Goal: Task Accomplishment & Management: Use online tool/utility

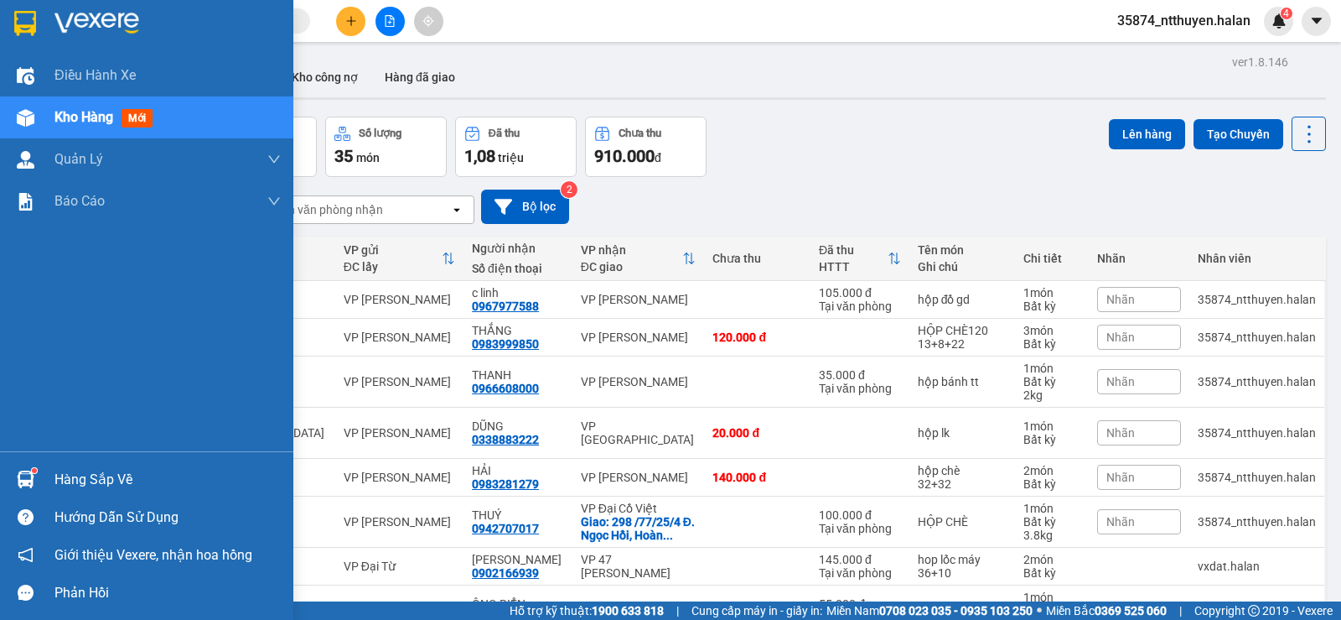
click at [57, 477] on div "Hàng sắp về" at bounding box center [167, 479] width 226 height 25
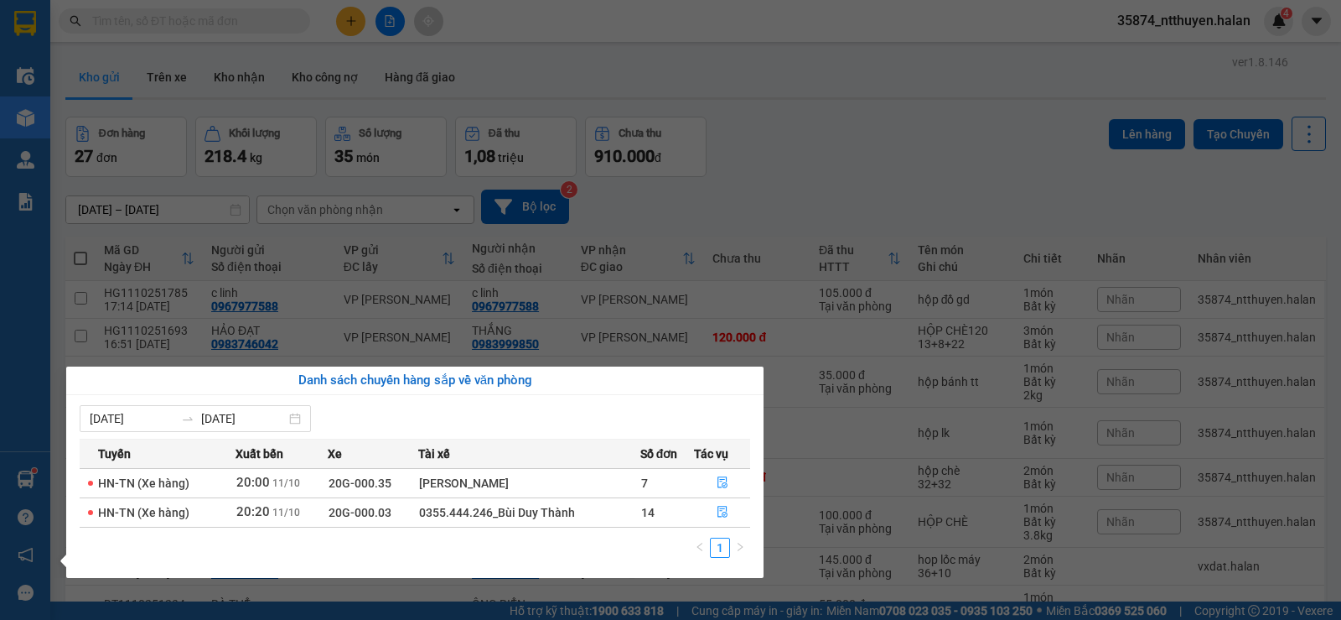
click at [165, 15] on section "Kết quả tìm kiếm ( 731 ) Bộ lọc Mã ĐH Trạng thái Món hàng Thu hộ Tổng cước Chưa…" at bounding box center [670, 310] width 1341 height 620
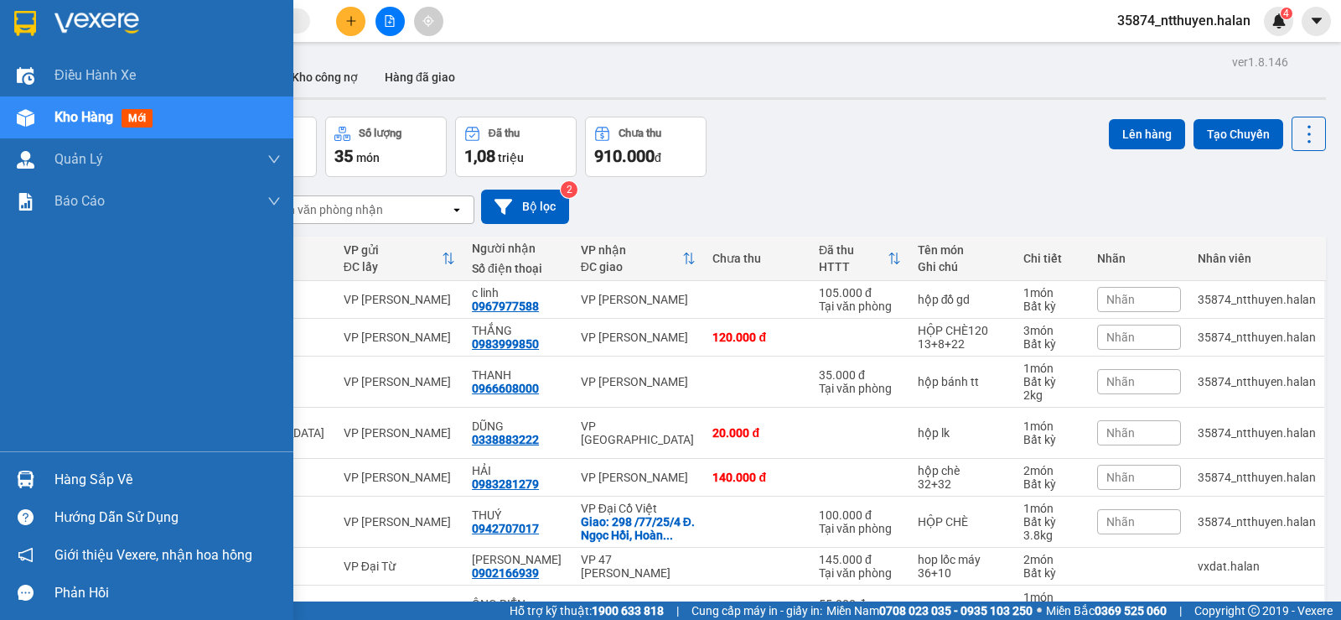
click at [91, 483] on div "Hàng sắp về" at bounding box center [167, 479] width 226 height 25
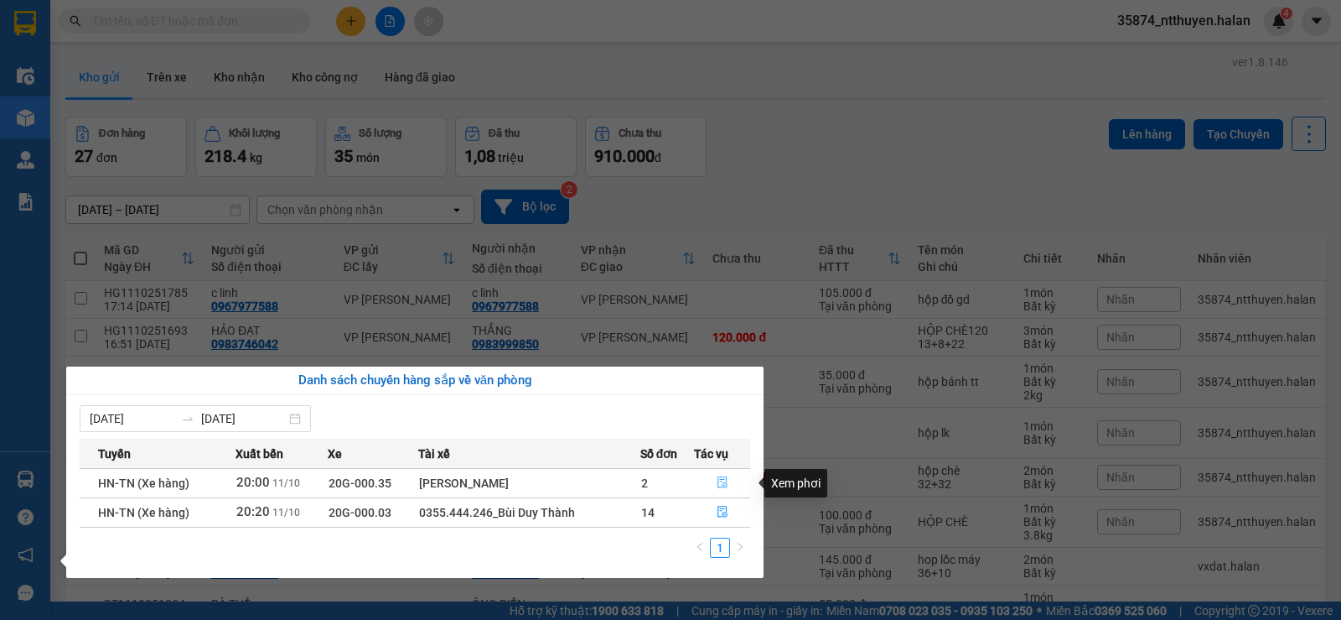
click at [723, 483] on icon "file-done" at bounding box center [723, 483] width 10 height 12
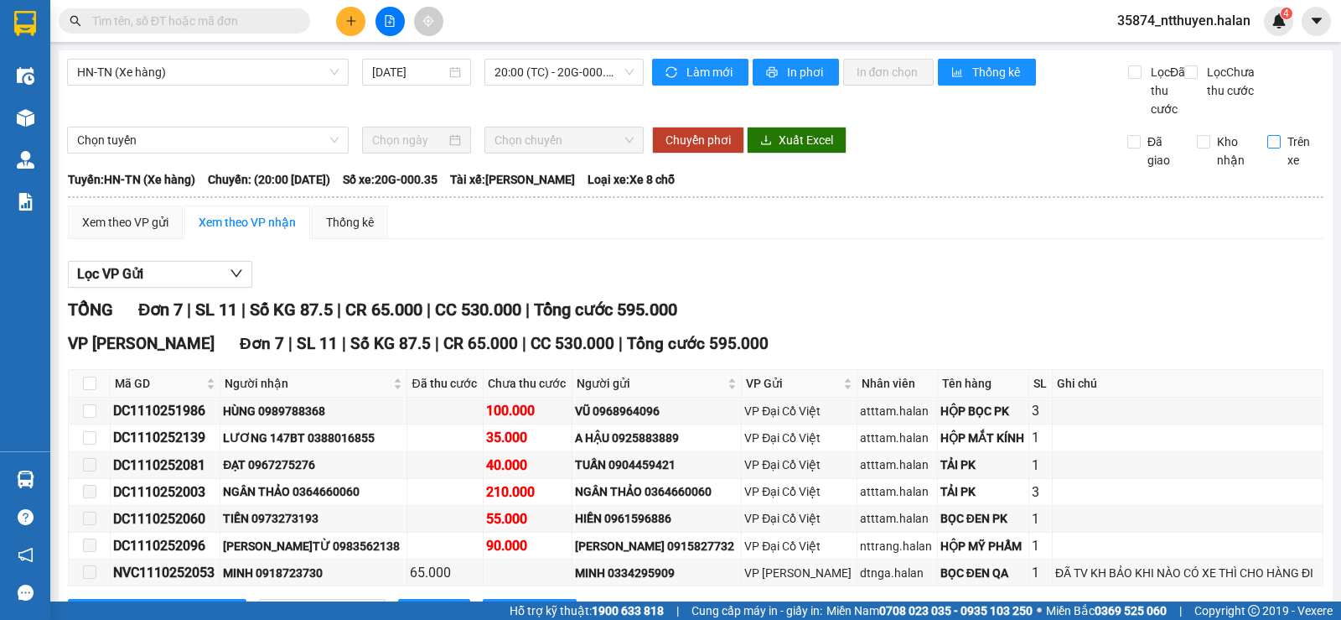
click at [1268, 148] on input "Trên xe" at bounding box center [1274, 141] width 13 height 13
checkbox input "true"
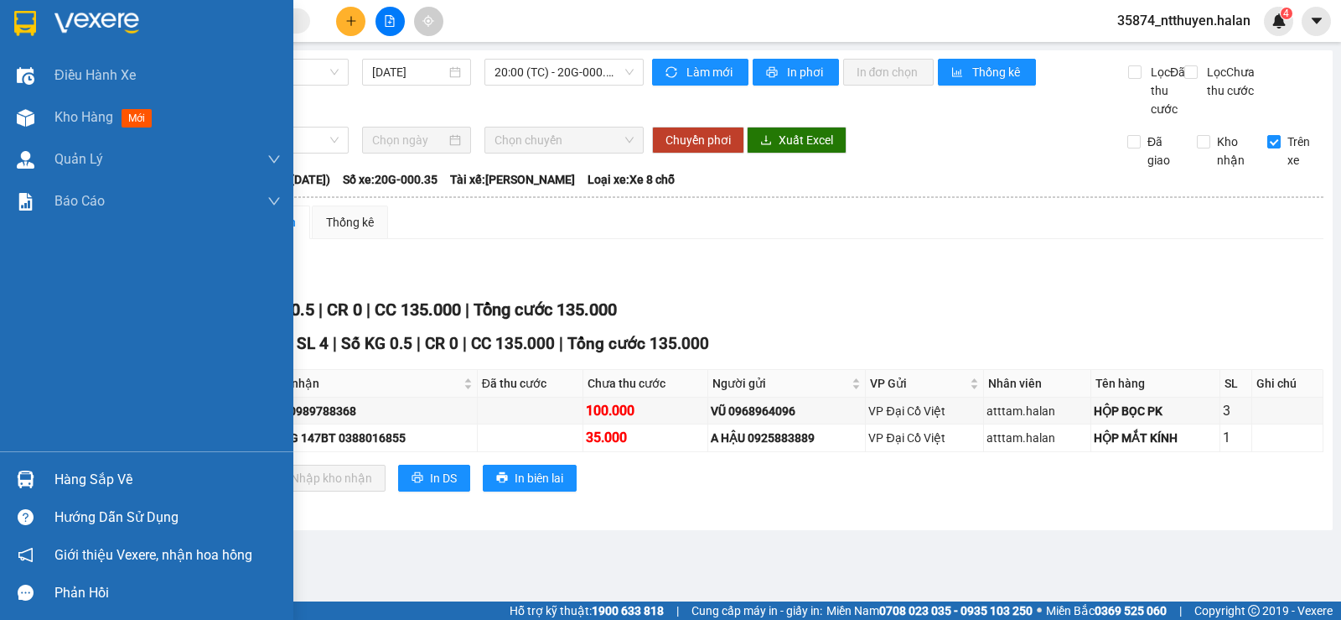
click at [77, 480] on div "Hàng sắp về" at bounding box center [167, 479] width 226 height 25
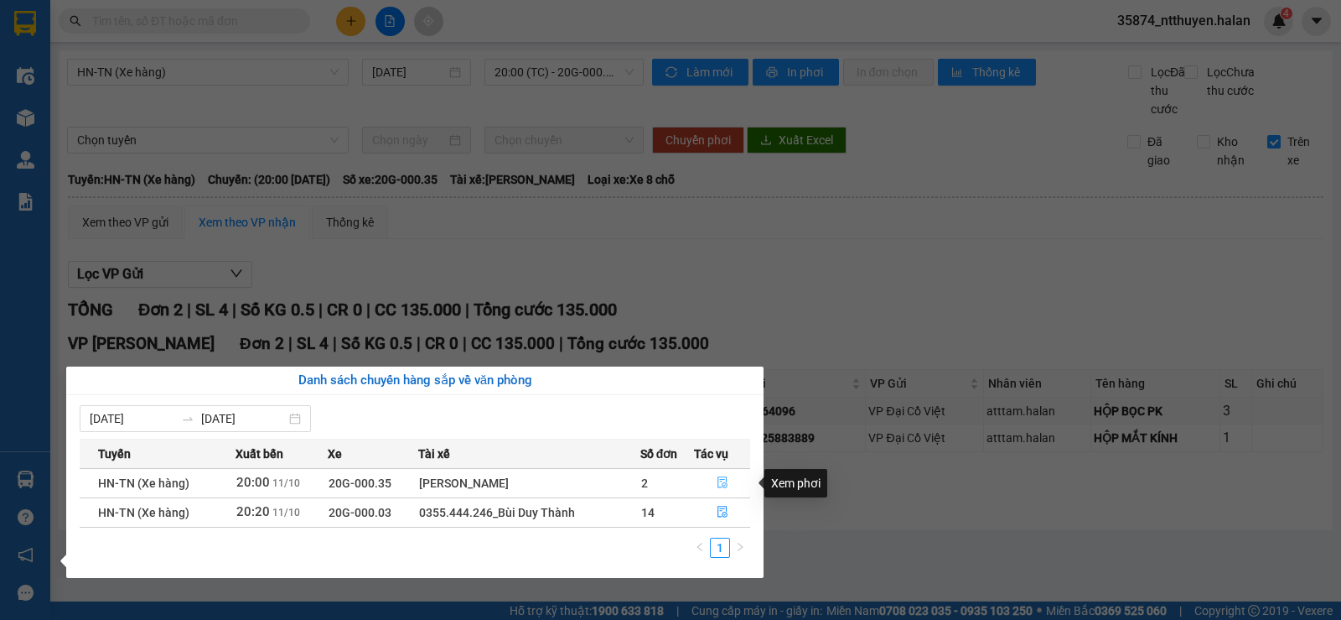
click at [724, 480] on icon "file-done" at bounding box center [723, 482] width 12 height 12
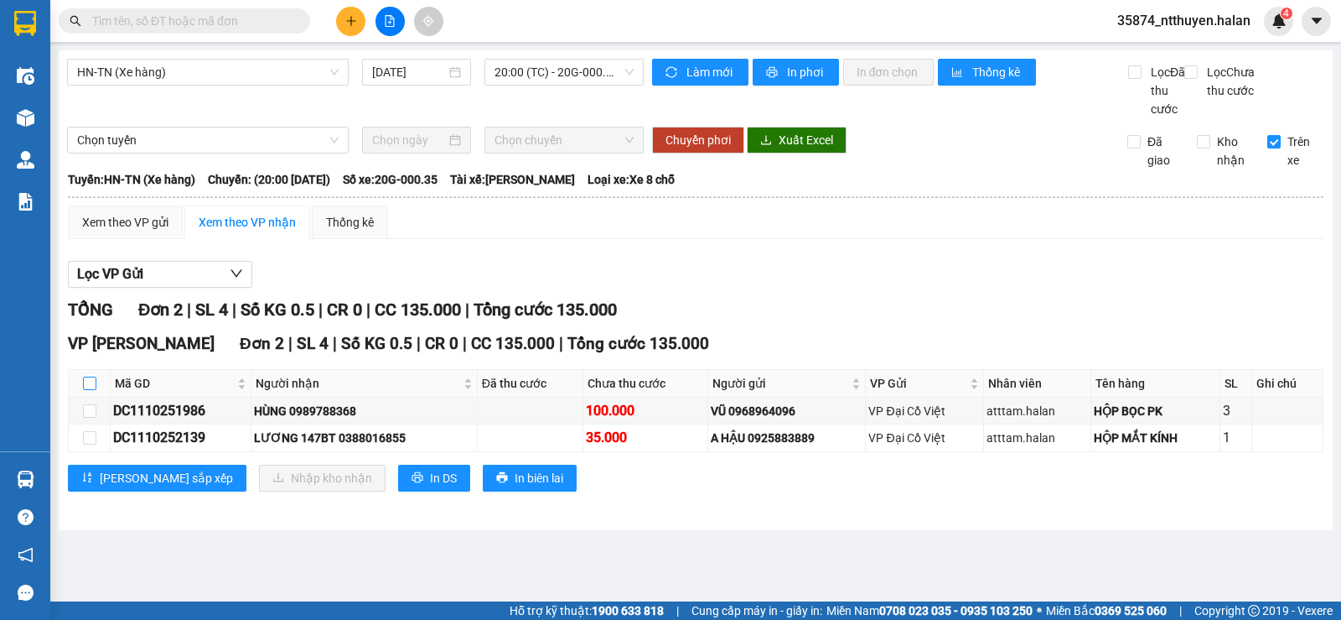
click at [85, 390] on input "checkbox" at bounding box center [89, 382] width 13 height 13
checkbox input "true"
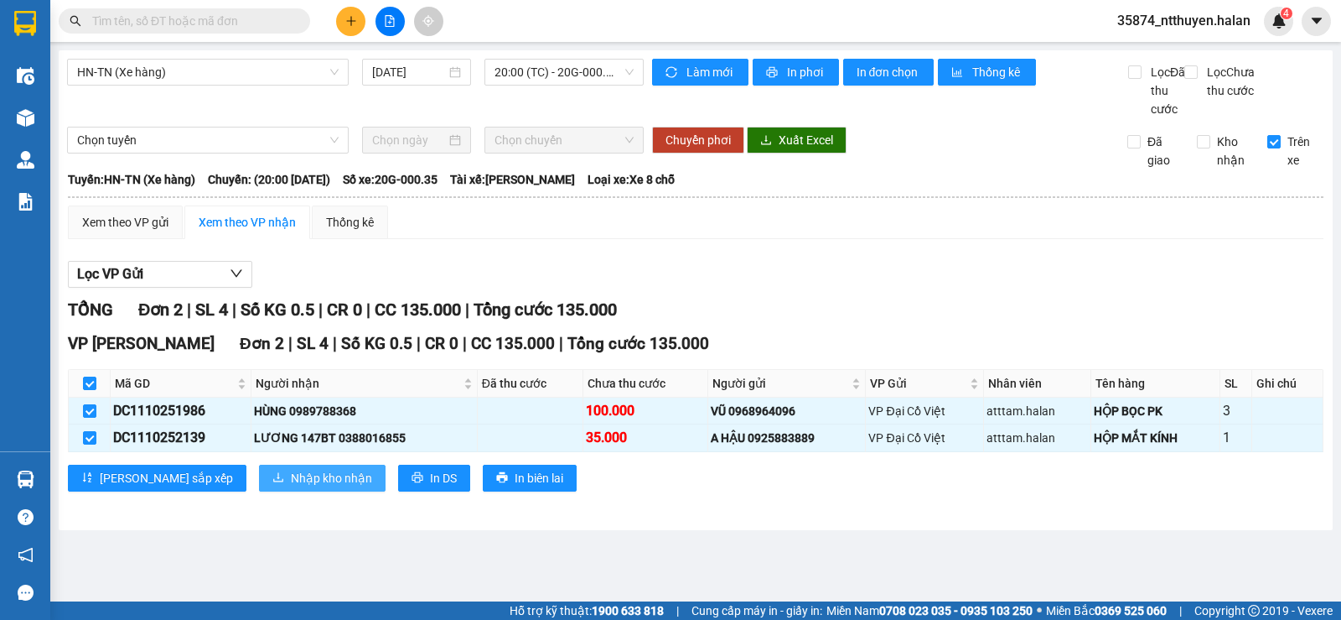
click at [291, 487] on span "Nhập kho nhận" at bounding box center [331, 478] width 81 height 18
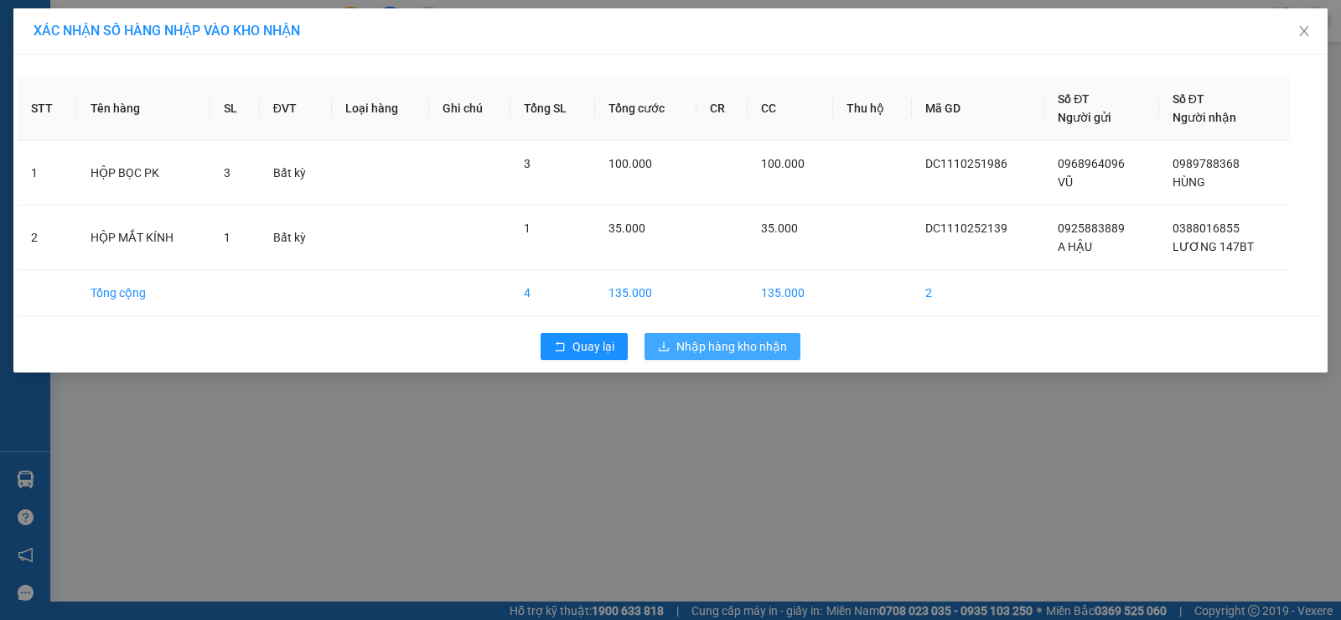
click at [743, 357] on button "Nhập hàng kho nhận" at bounding box center [723, 346] width 156 height 27
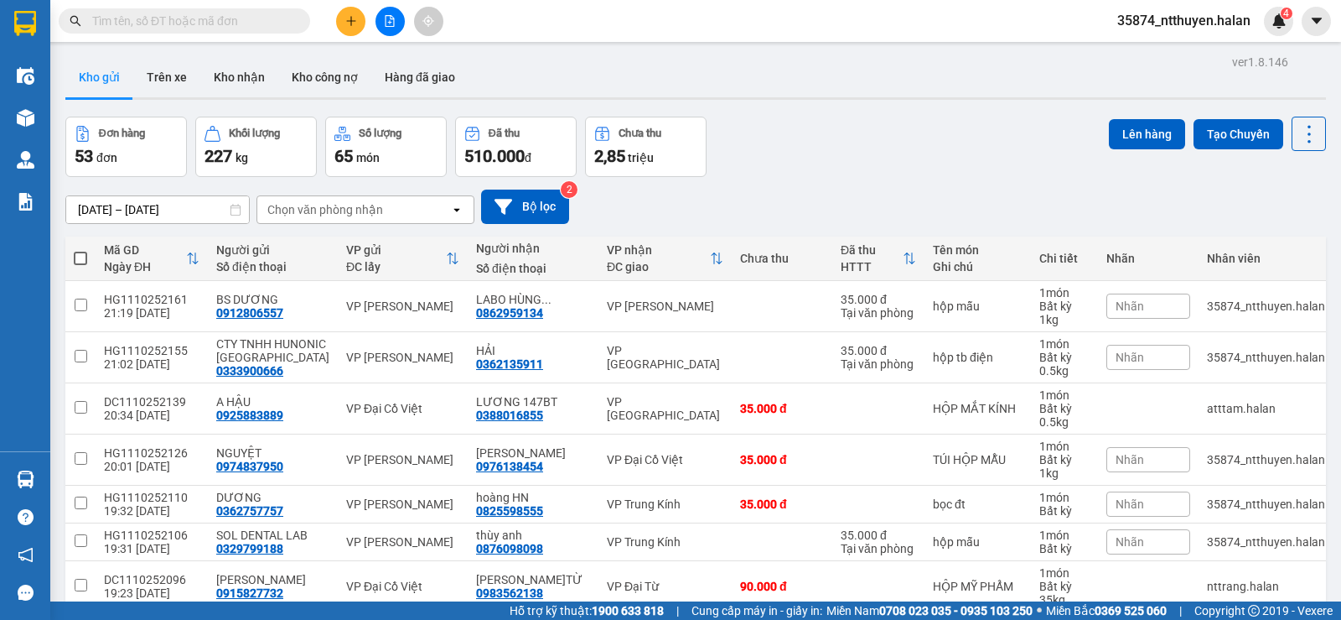
click at [204, 18] on input "text" at bounding box center [191, 21] width 198 height 18
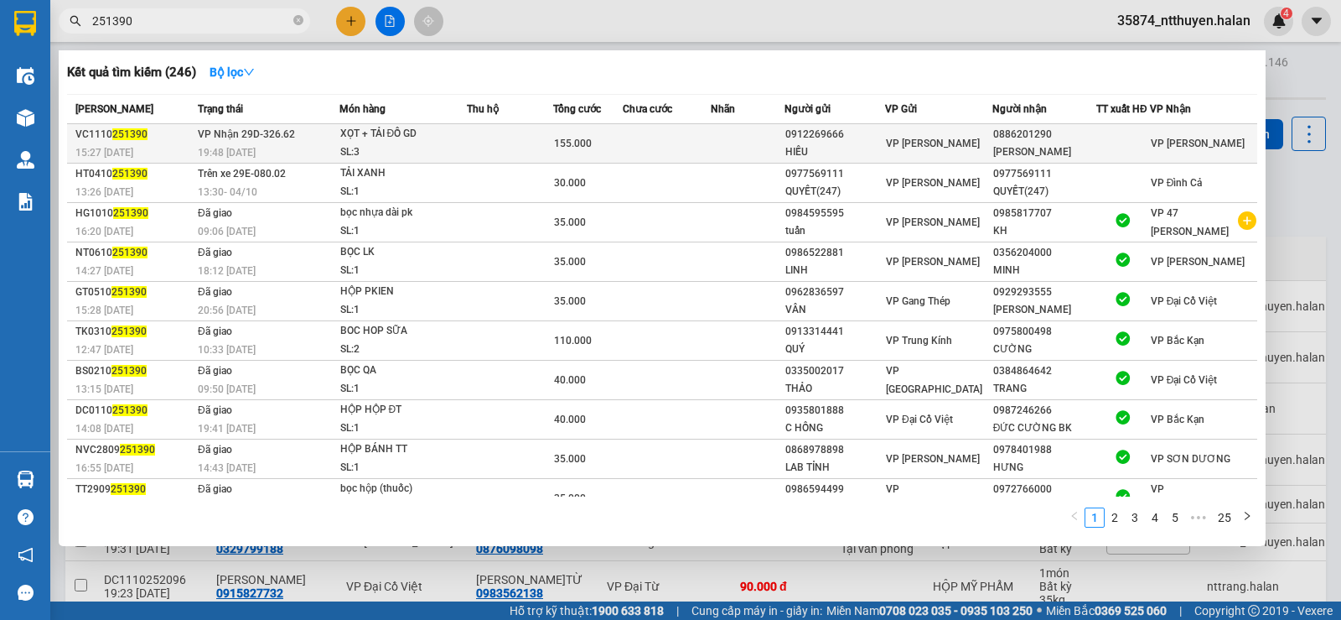
type input "251390"
click at [655, 153] on td at bounding box center [667, 143] width 88 height 39
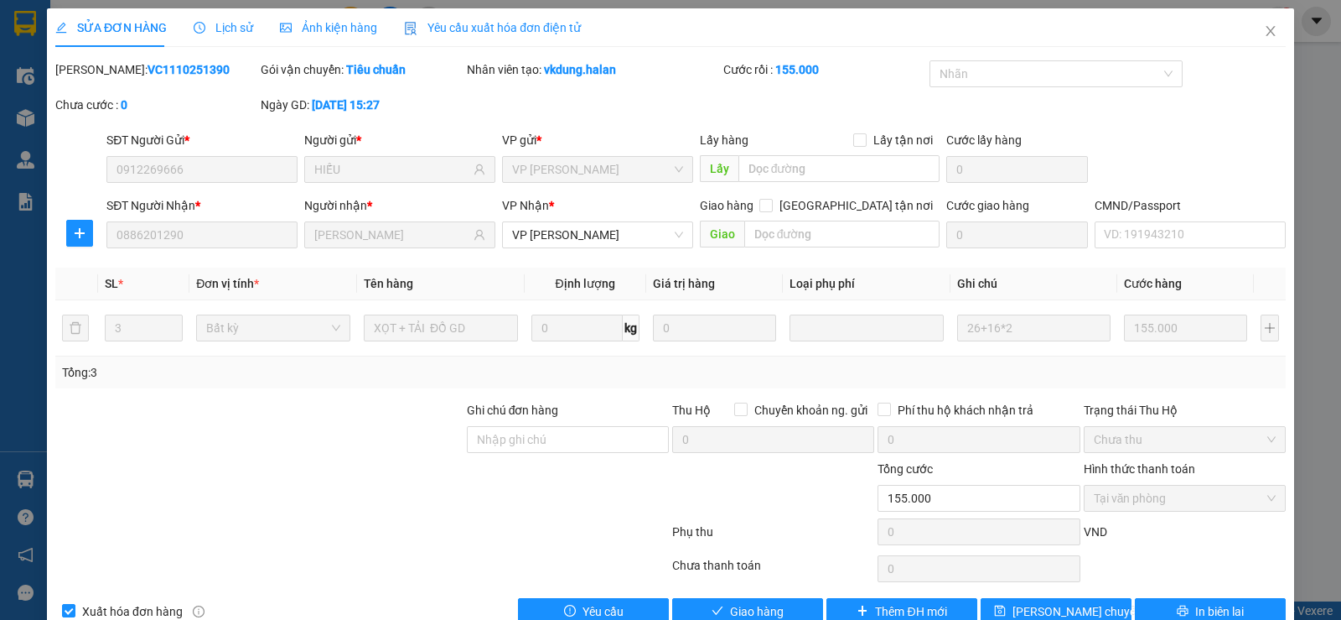
type input "0912269666"
type input "HIẾU"
type input "0886201290"
type input "[PERSON_NAME]"
type input "0"
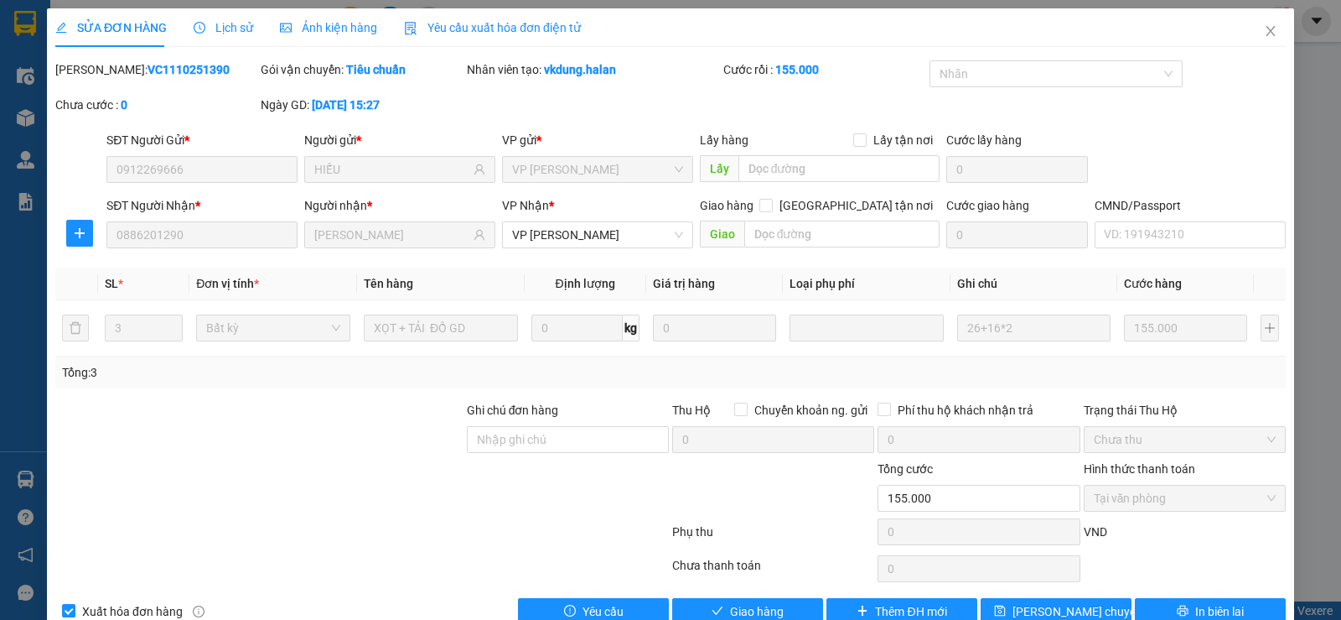
type input "155.000"
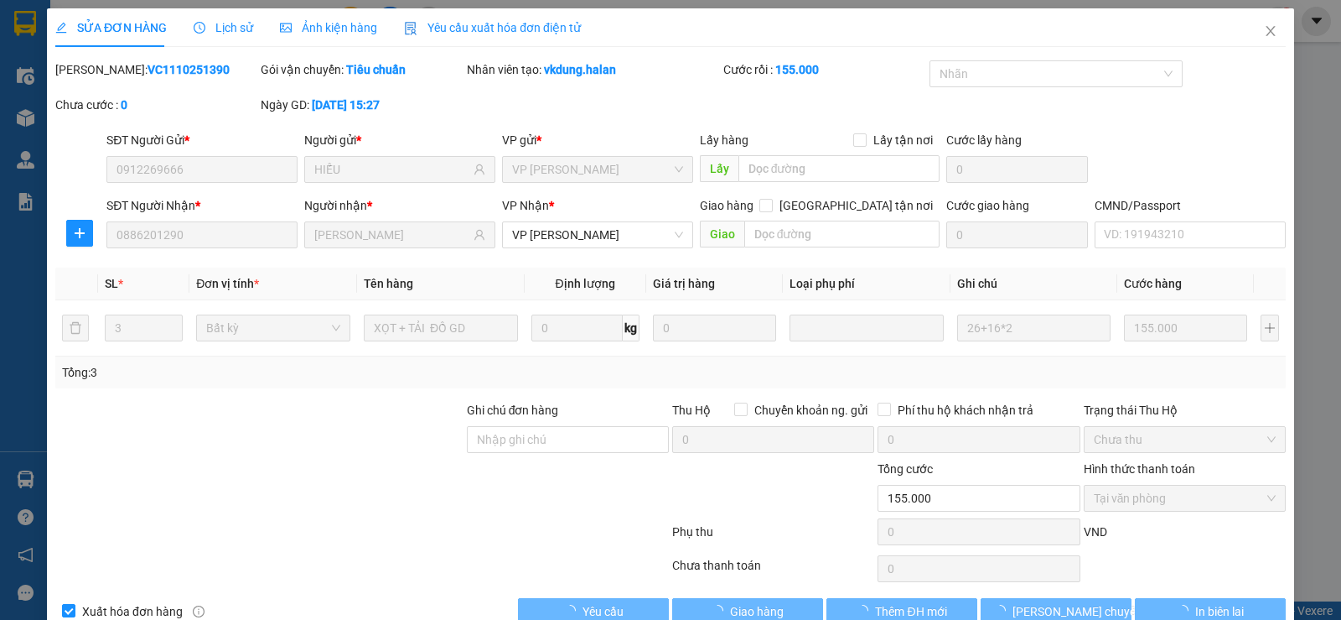
scroll to position [38, 0]
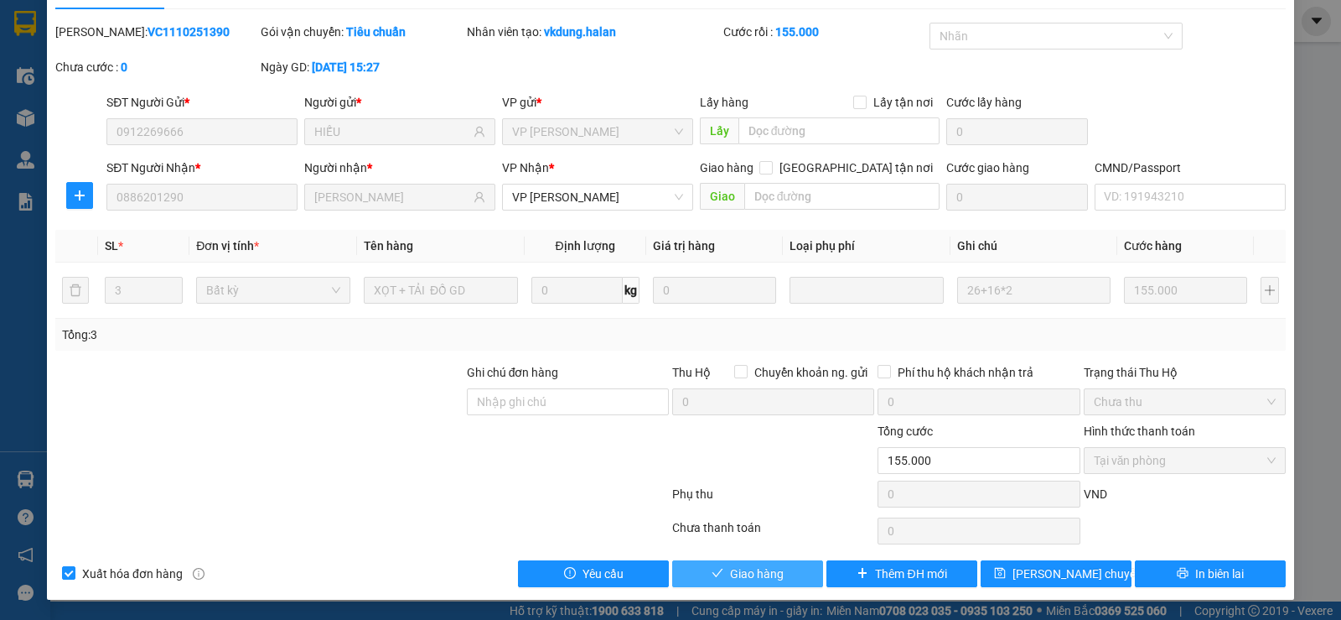
click at [764, 578] on span "Giao hàng" at bounding box center [757, 573] width 54 height 18
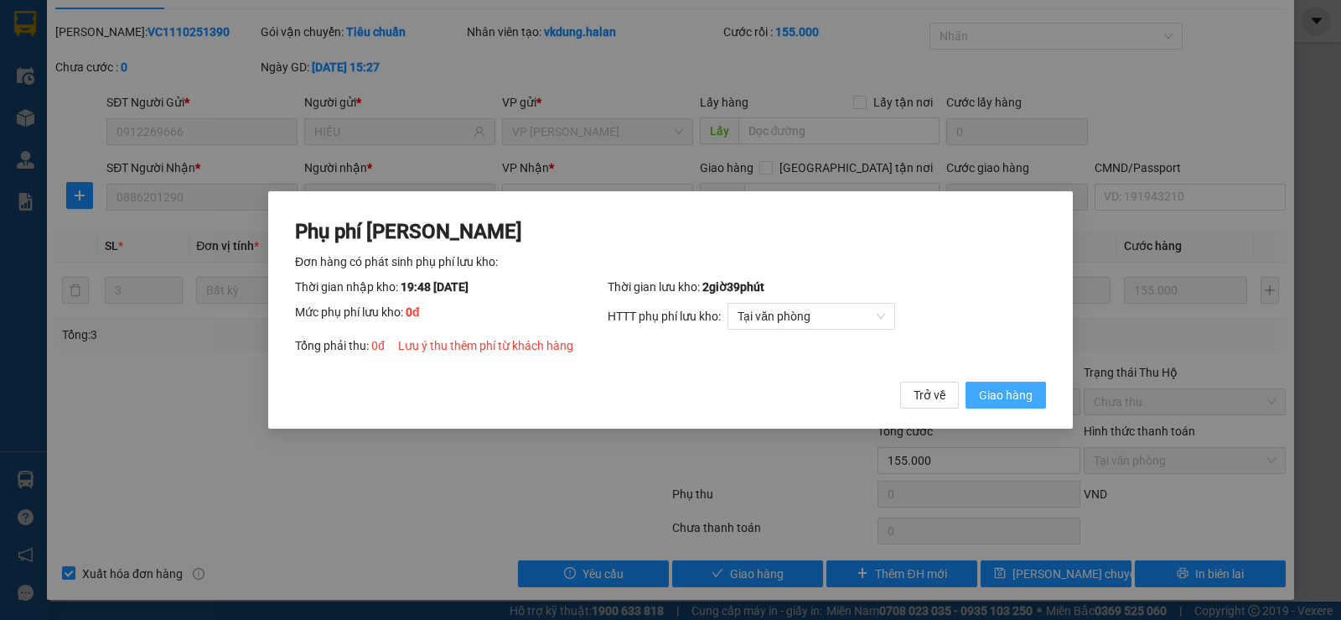
click at [1025, 397] on span "Giao hàng" at bounding box center [1006, 395] width 54 height 18
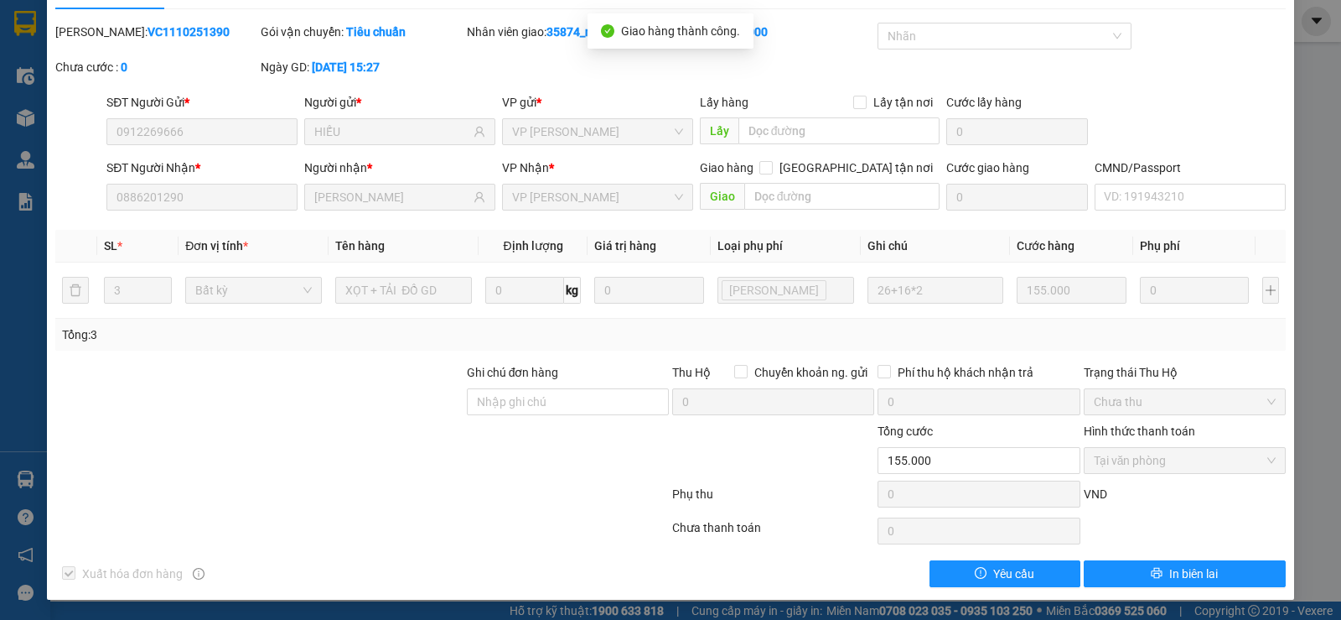
scroll to position [0, 0]
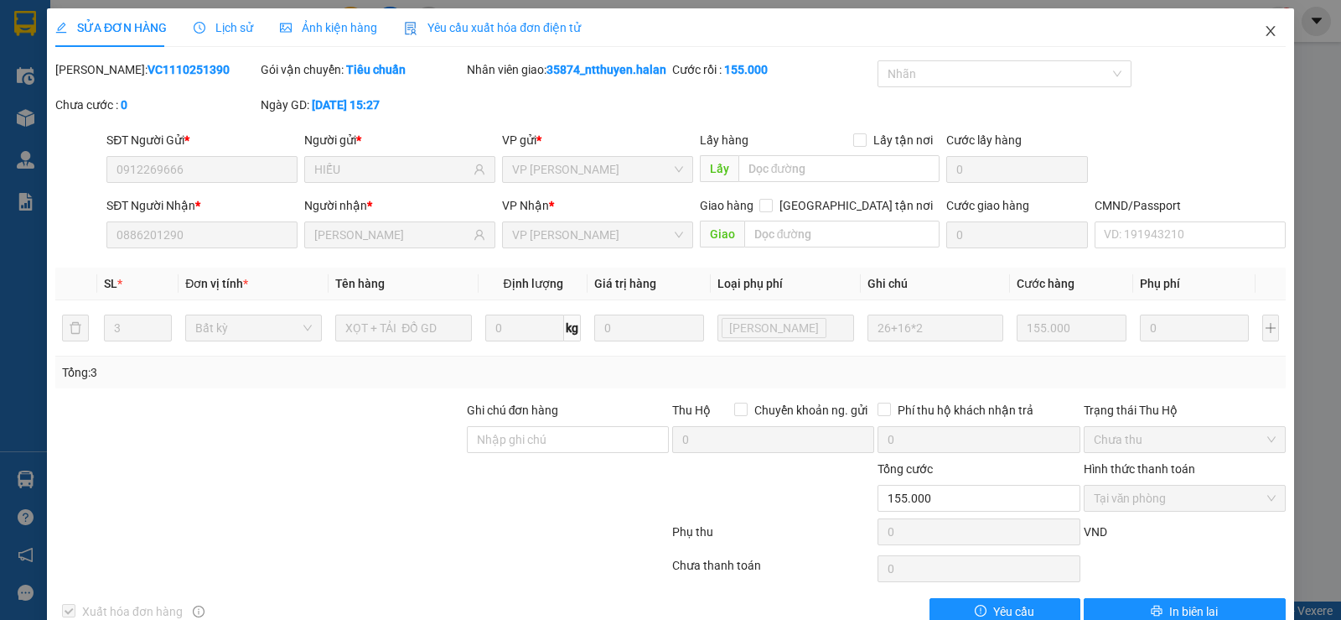
click at [1265, 23] on span "Close" at bounding box center [1271, 31] width 47 height 47
click at [1256, 29] on span "35874_ntthuyen.halan" at bounding box center [1184, 20] width 160 height 21
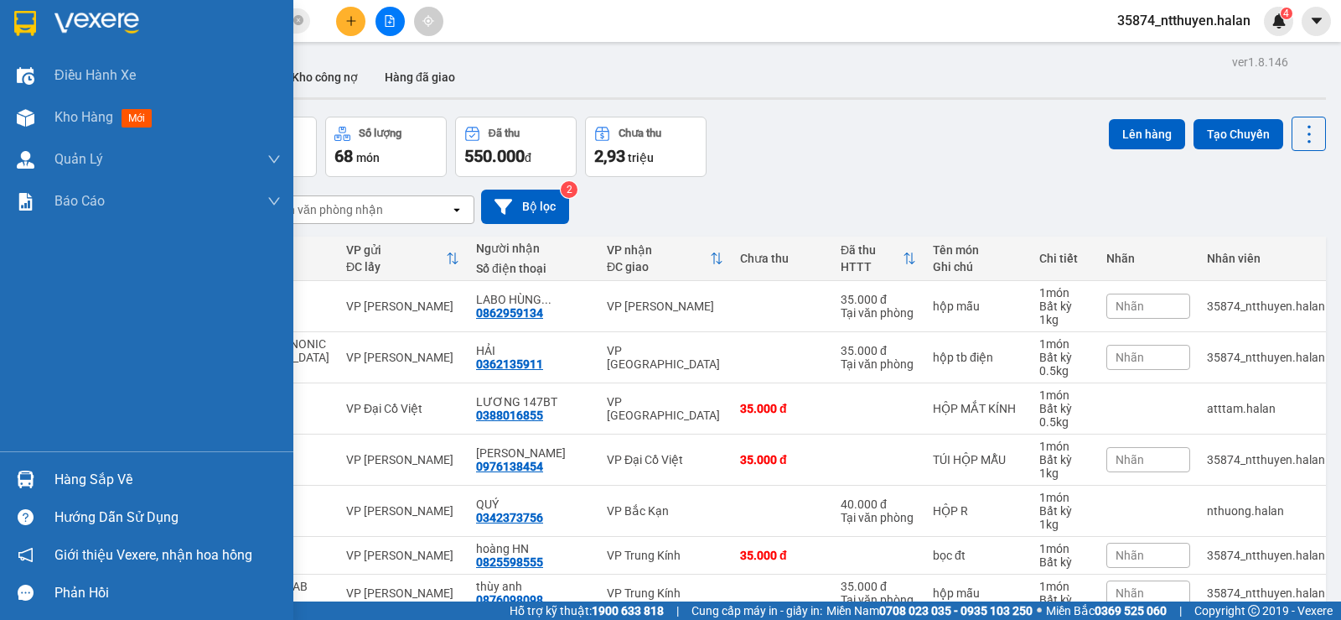
click at [57, 478] on div "Hàng sắp về" at bounding box center [167, 479] width 226 height 25
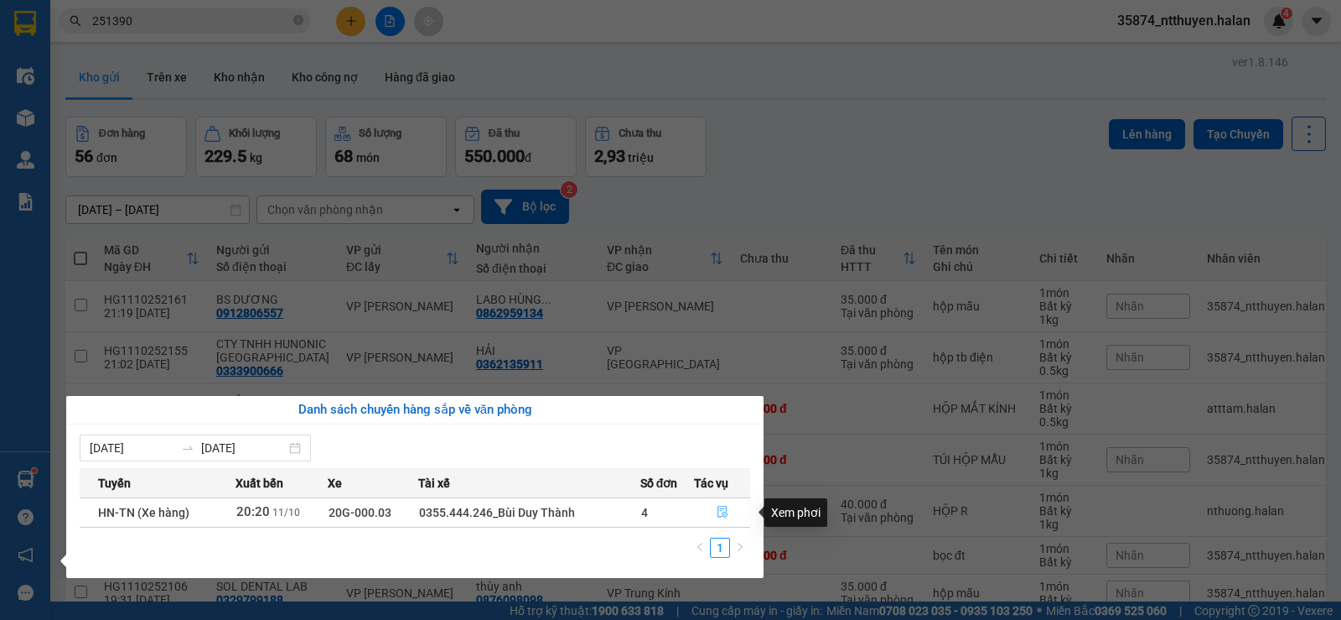
click at [726, 511] on icon "file-done" at bounding box center [723, 512] width 10 height 12
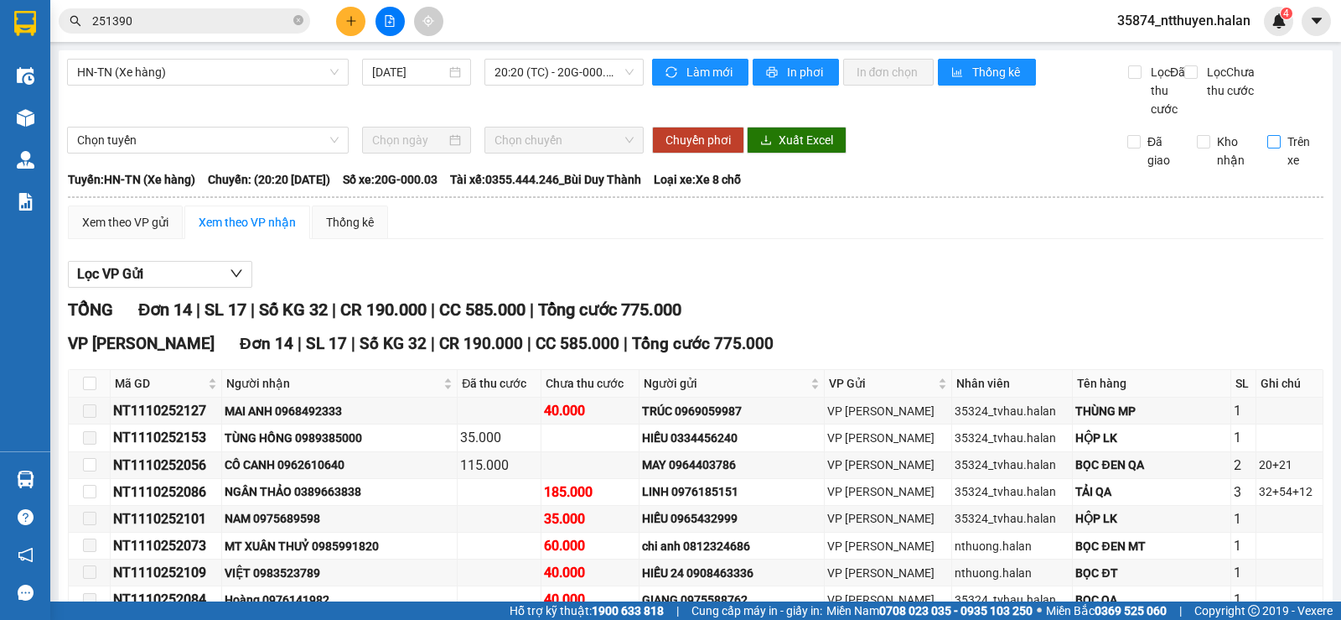
click at [1268, 148] on input "Trên xe" at bounding box center [1274, 141] width 13 height 13
checkbox input "true"
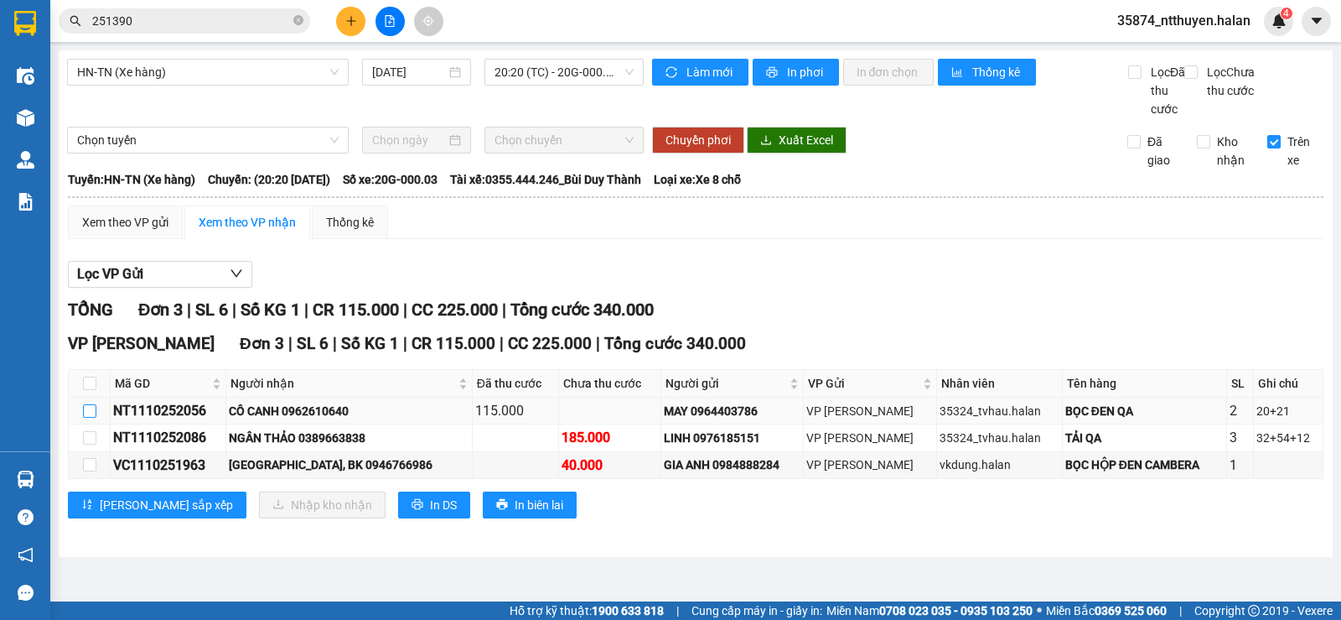
click at [91, 418] on input "checkbox" at bounding box center [89, 410] width 13 height 13
checkbox input "true"
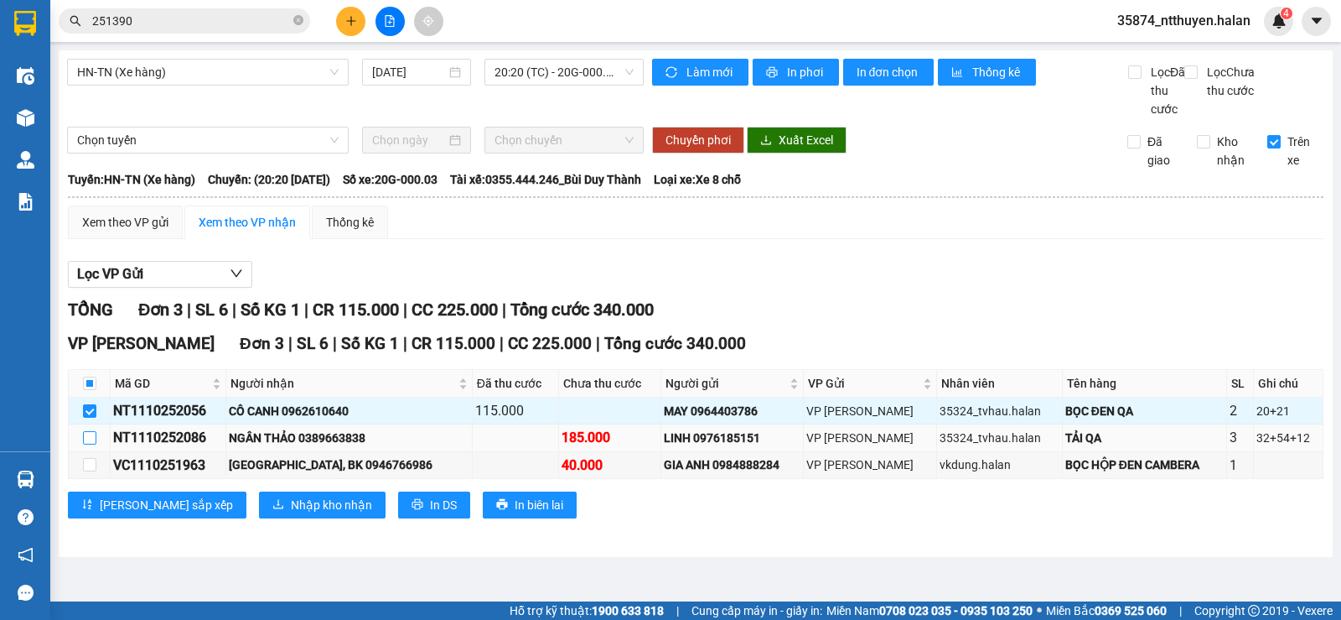
click at [94, 444] on input "checkbox" at bounding box center [89, 437] width 13 height 13
checkbox input "true"
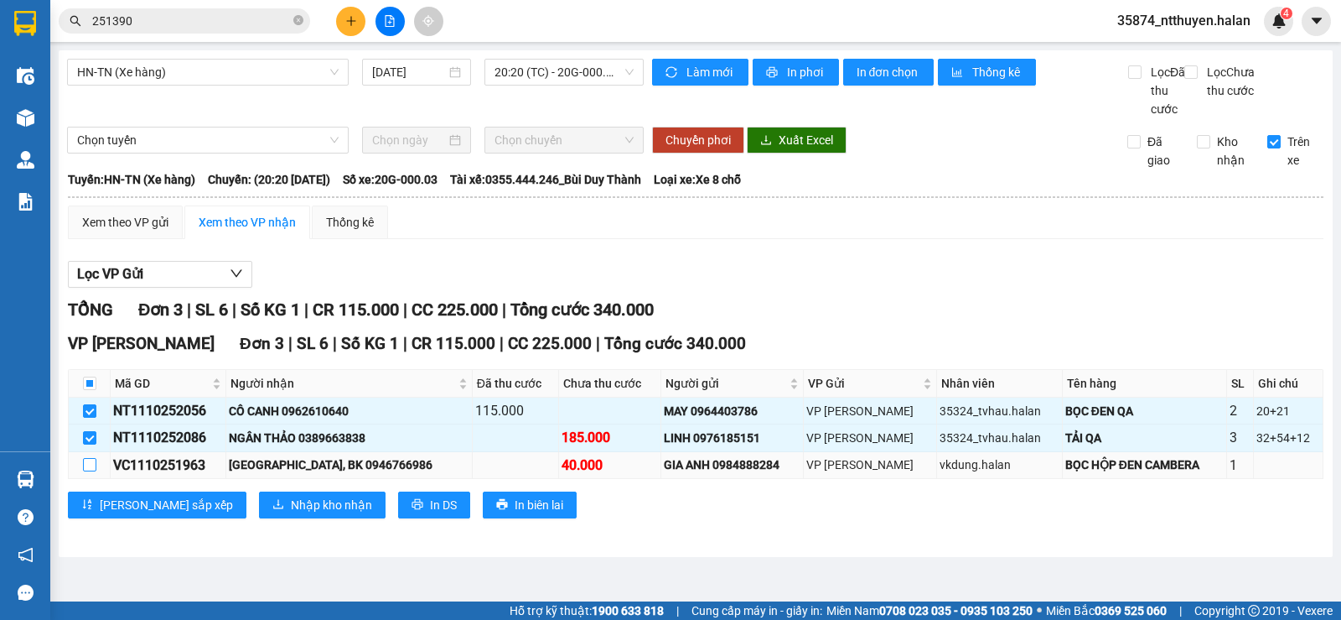
click at [92, 471] on input "checkbox" at bounding box center [89, 464] width 13 height 13
checkbox input "true"
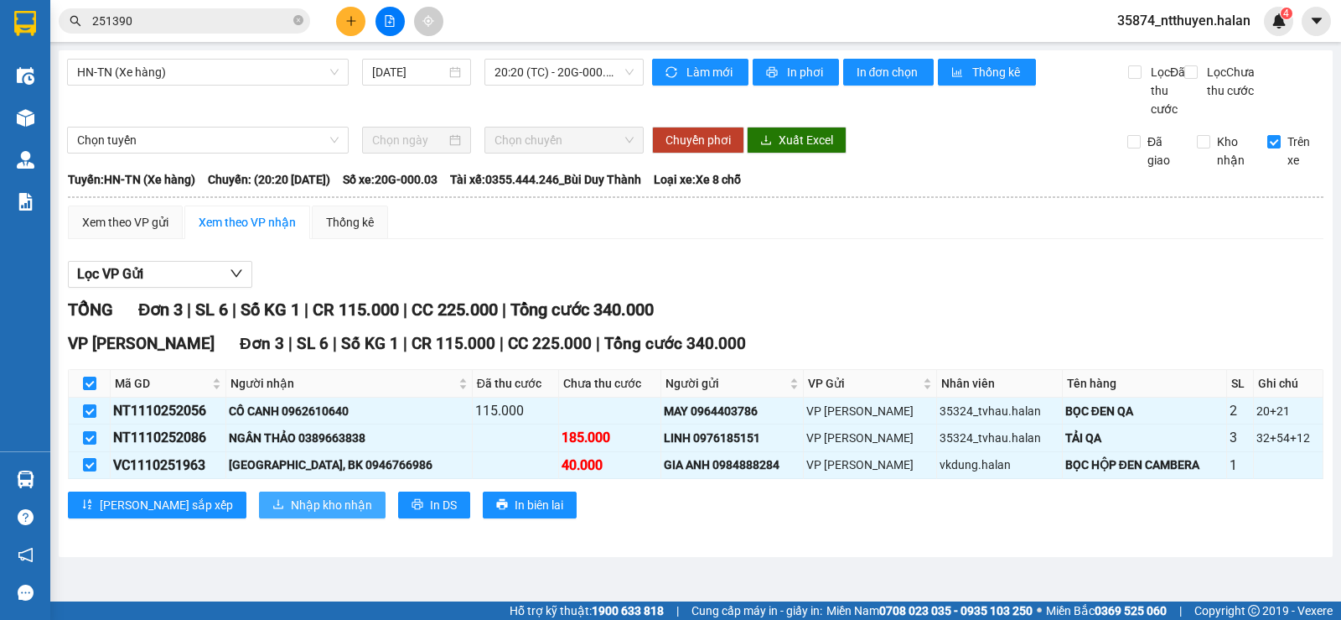
click at [291, 514] on span "Nhập kho nhận" at bounding box center [331, 504] width 81 height 18
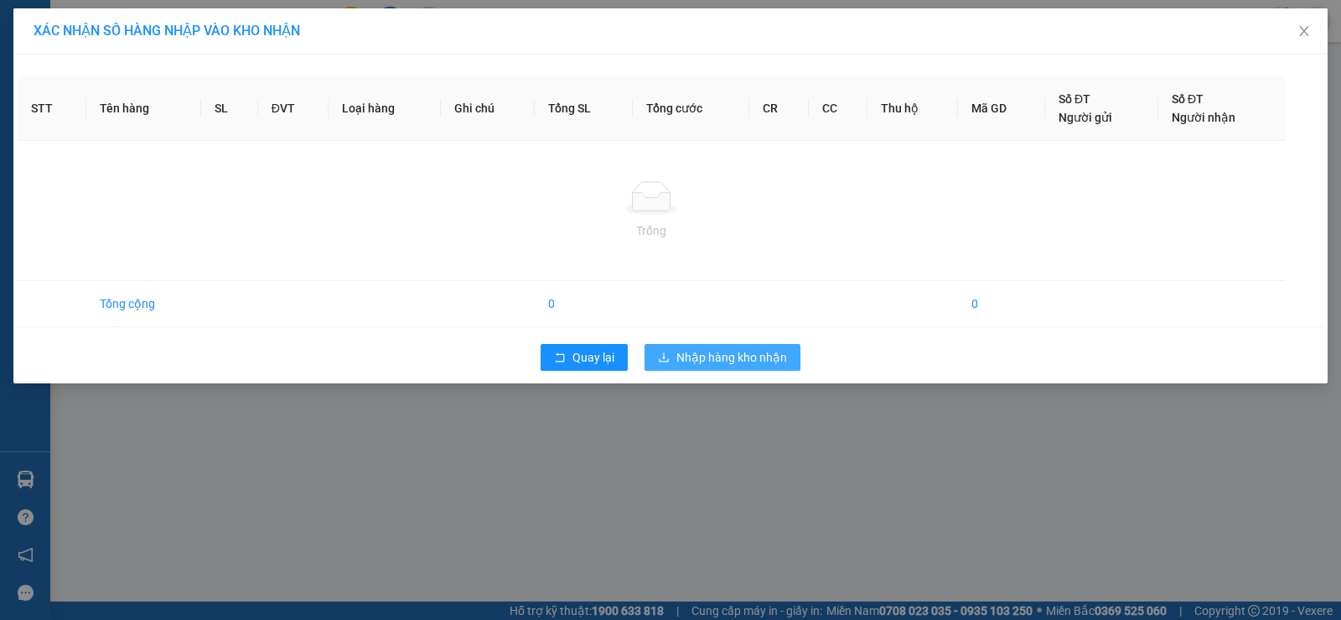
click at [724, 361] on span "Nhập hàng kho nhận" at bounding box center [732, 357] width 111 height 18
click at [1303, 34] on span at bounding box center [1316, 21] width 29 height 29
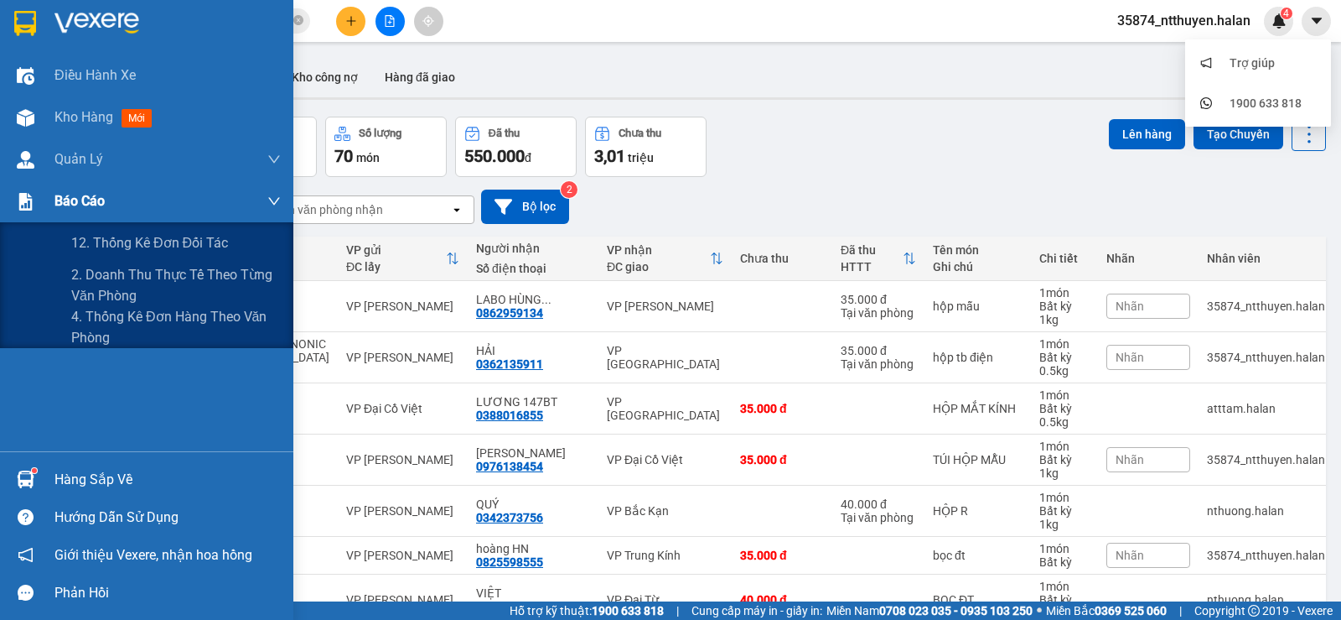
click at [85, 208] on span "Báo cáo" at bounding box center [79, 200] width 50 height 21
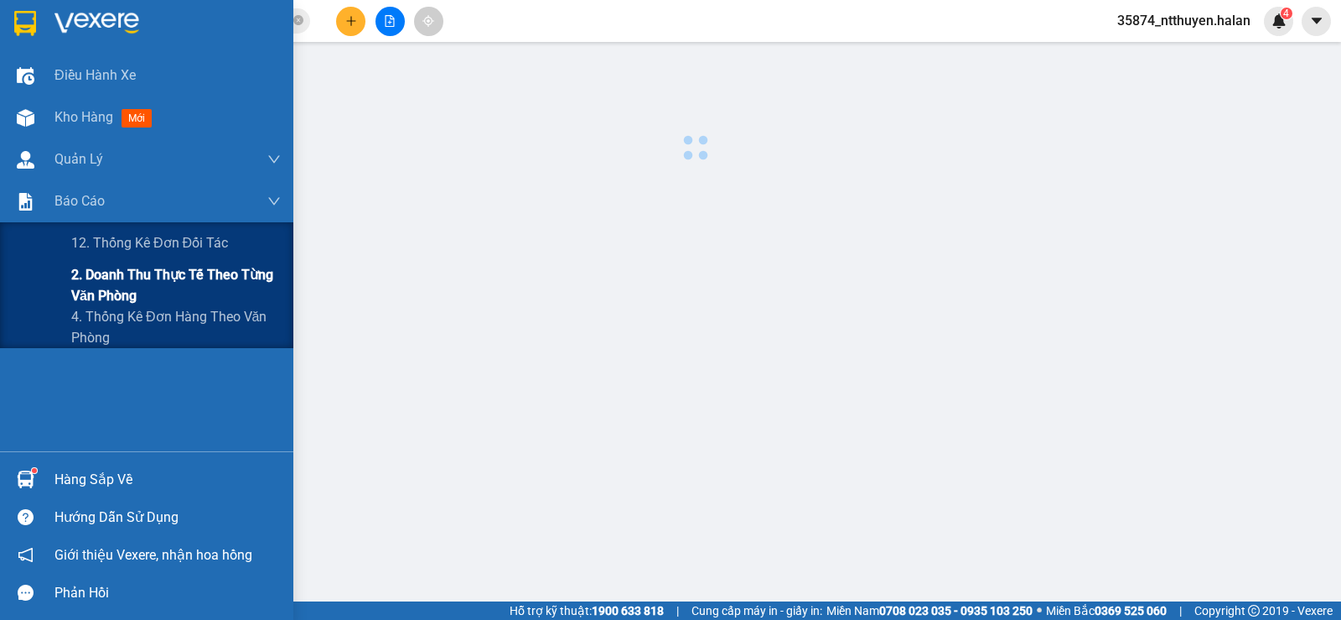
click at [101, 291] on span "2. Doanh thu thực tế theo từng văn phòng" at bounding box center [176, 285] width 210 height 42
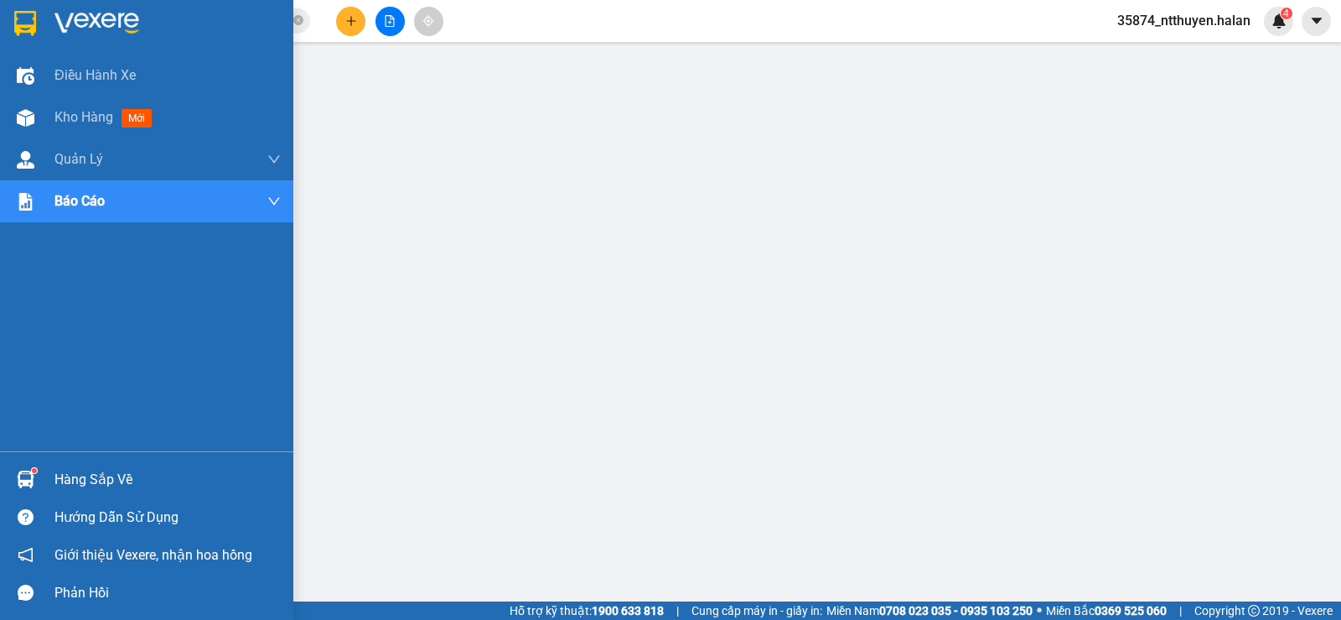
click at [121, 484] on div "Hàng sắp về" at bounding box center [167, 479] width 226 height 25
click at [28, 373] on div "Điều hành xe Kho hàng mới Quản [PERSON_NAME] lý chuyến Quản lý kiểm kho Báo cáo…" at bounding box center [146, 310] width 293 height 620
